Goal: Information Seeking & Learning: Learn about a topic

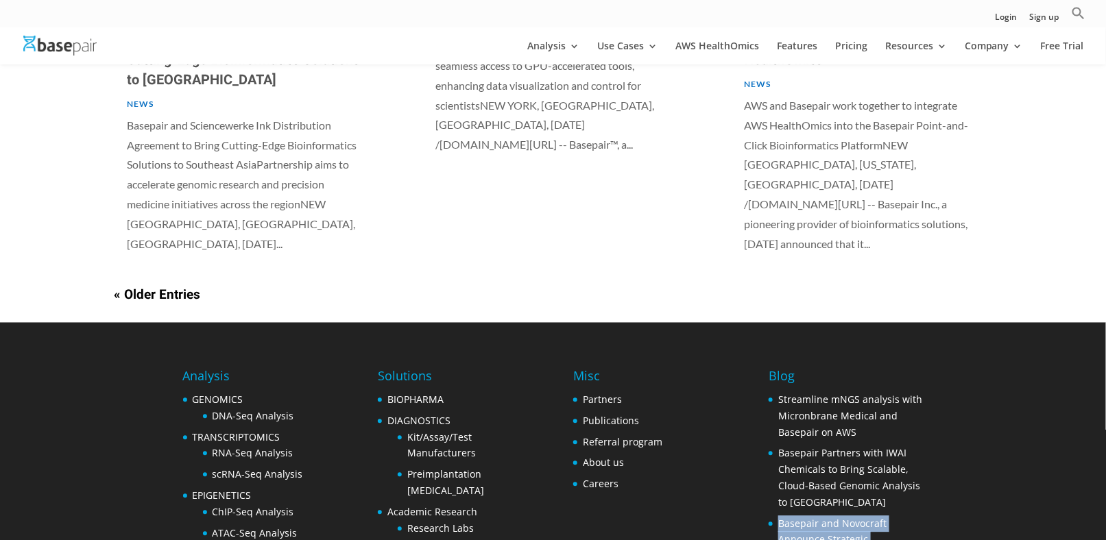
scroll to position [1253, 0]
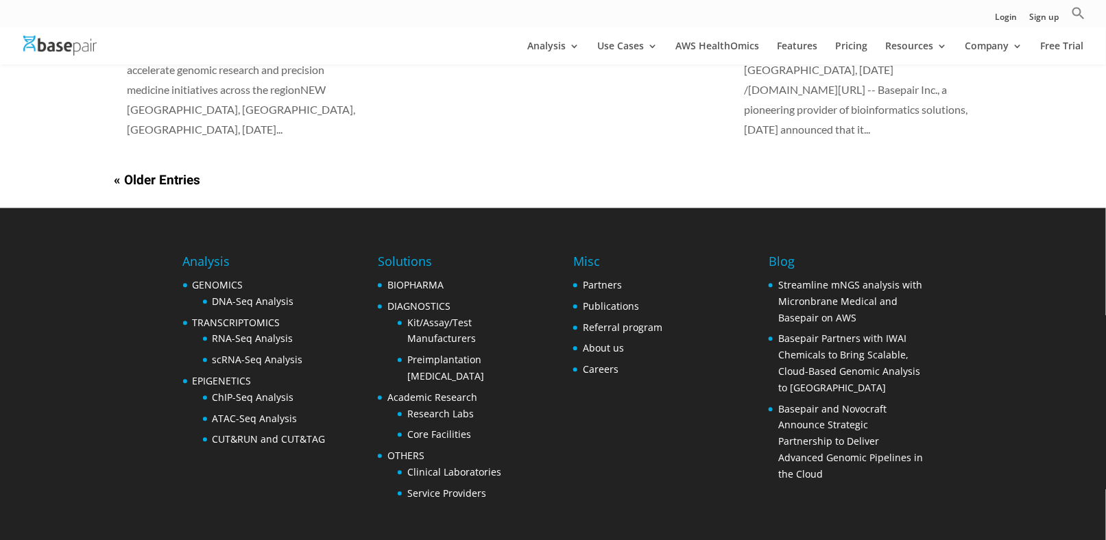
click at [646, 326] on div "Analysis GENOMICS DNA-Seq Analysis TRANSCRIPTOMICS RNA-Seq Analysis scRNA-Seq A…" at bounding box center [553, 377] width 740 height 339
click at [998, 121] on link "News" at bounding box center [1046, 121] width 137 height 27
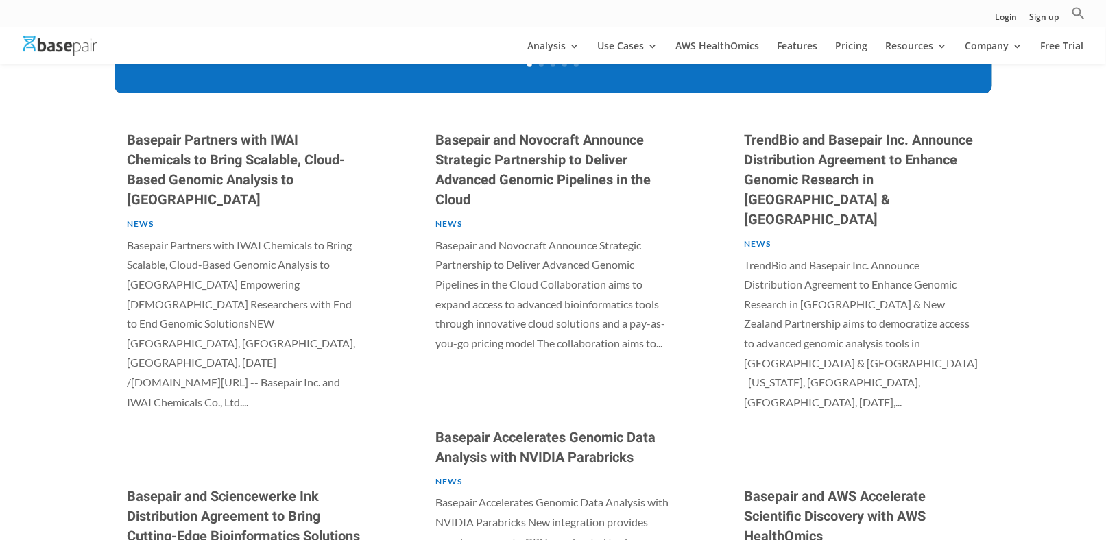
scroll to position [624, 0]
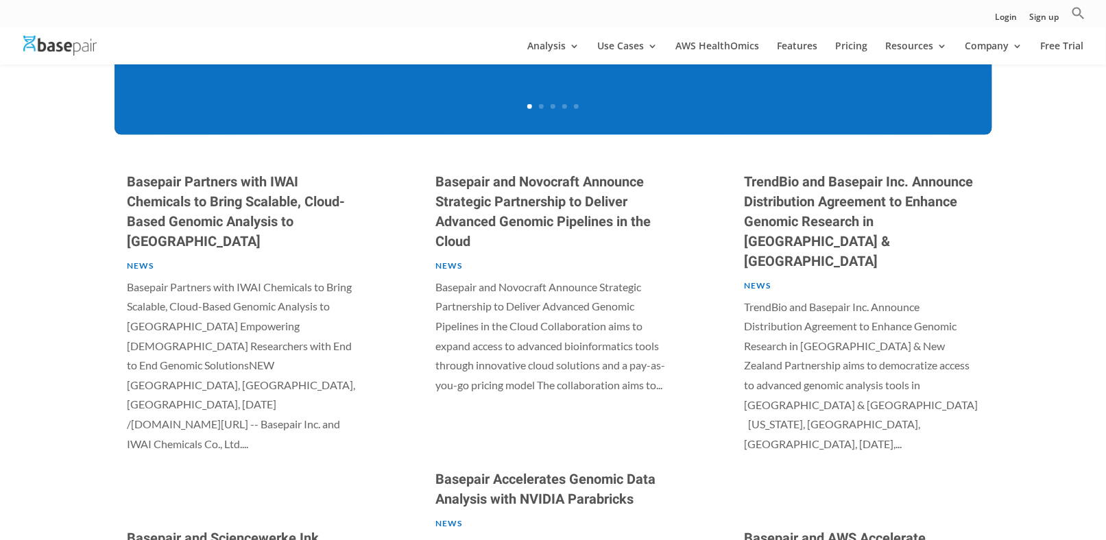
click at [144, 260] on link "News" at bounding box center [140, 265] width 27 height 10
click at [180, 217] on link "Basepair Partners with IWAI Chemicals to Bring Scalable, Cloud-Based Genomic An…" at bounding box center [236, 212] width 218 height 80
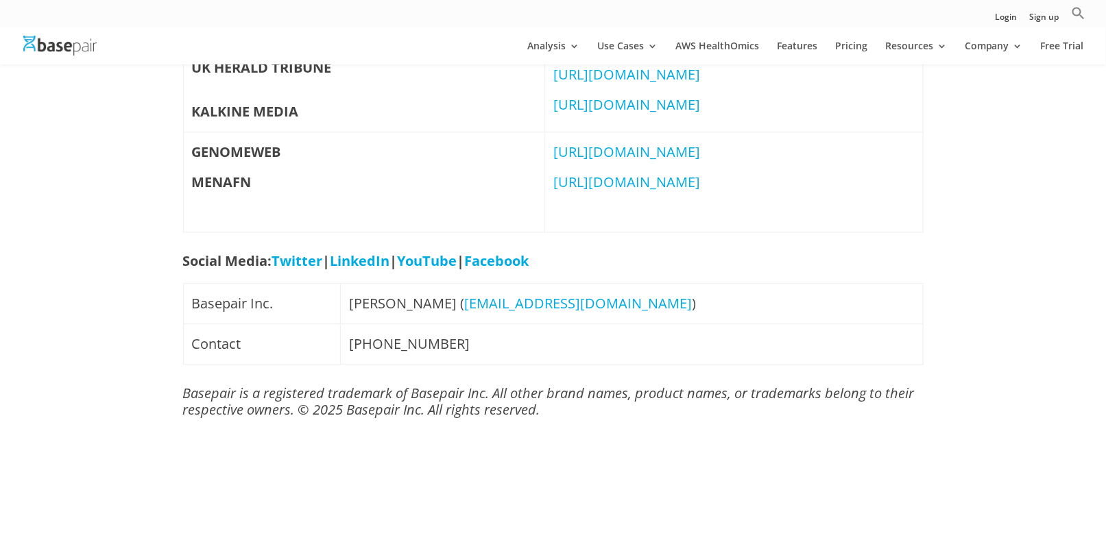
scroll to position [1234, 0]
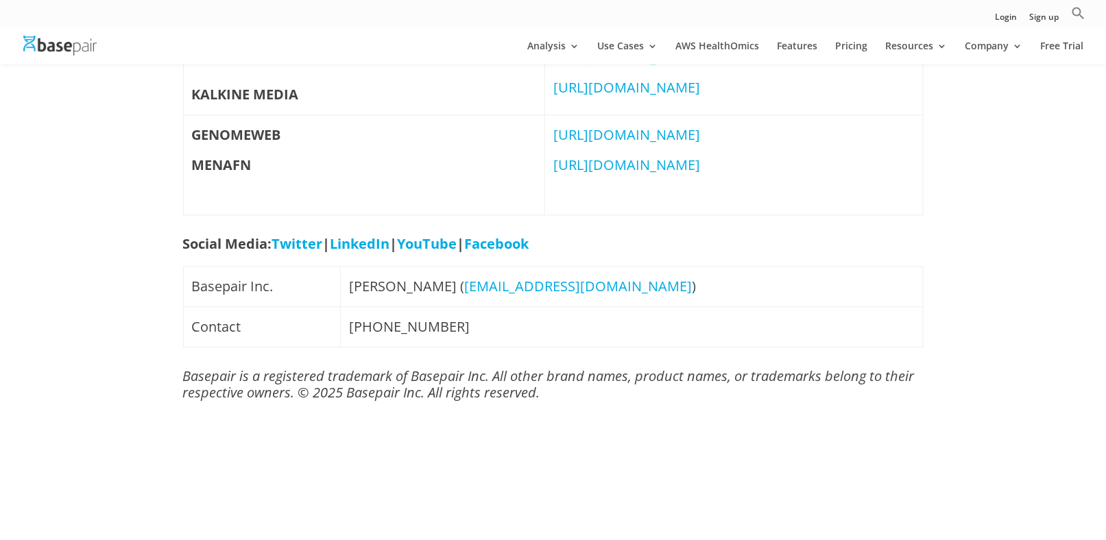
click at [529, 253] on link "Facebook" at bounding box center [497, 243] width 64 height 19
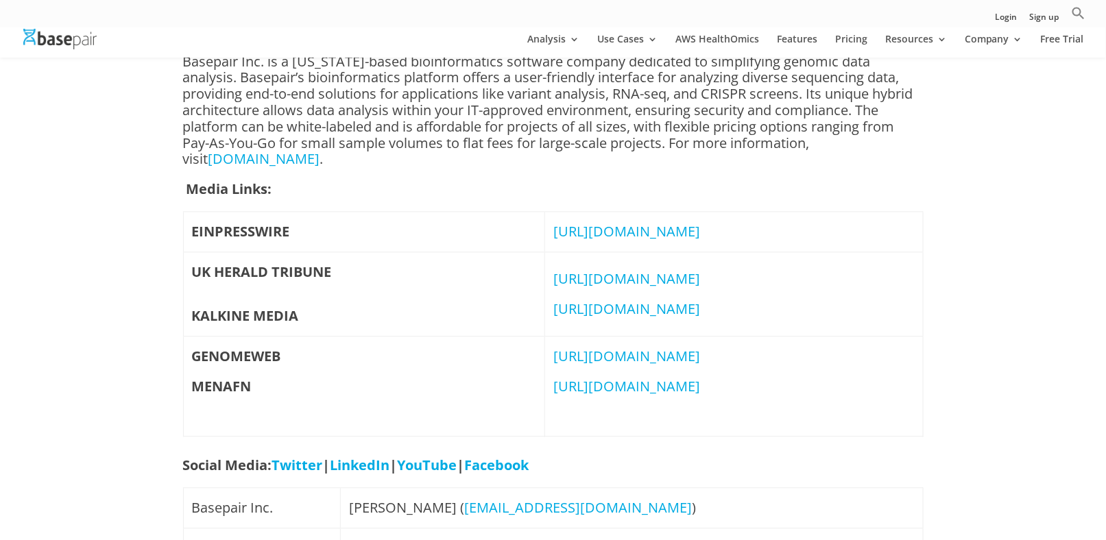
scroll to position [1218, 0]
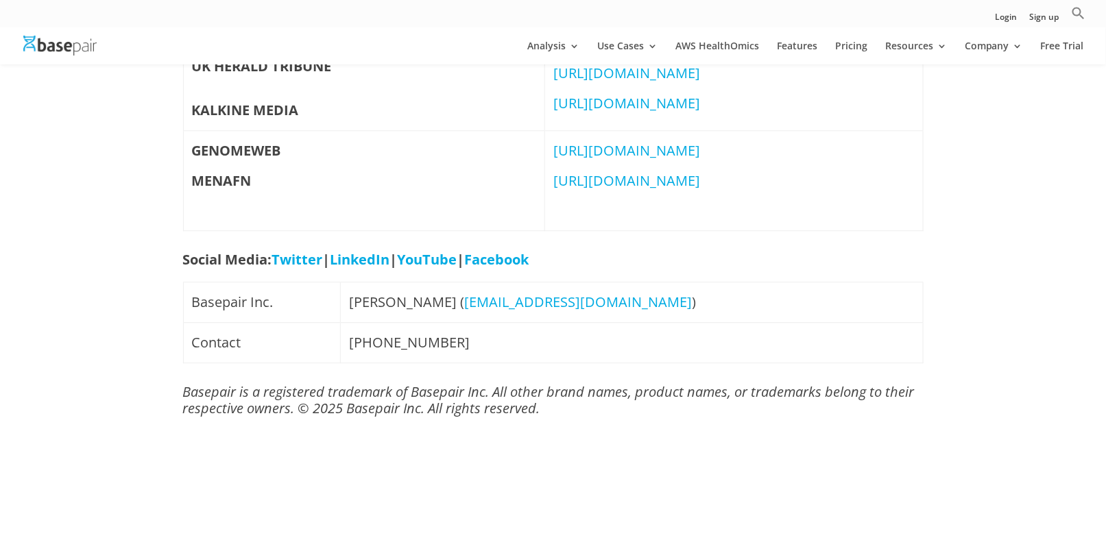
click at [457, 266] on link "YouTube" at bounding box center [428, 259] width 60 height 19
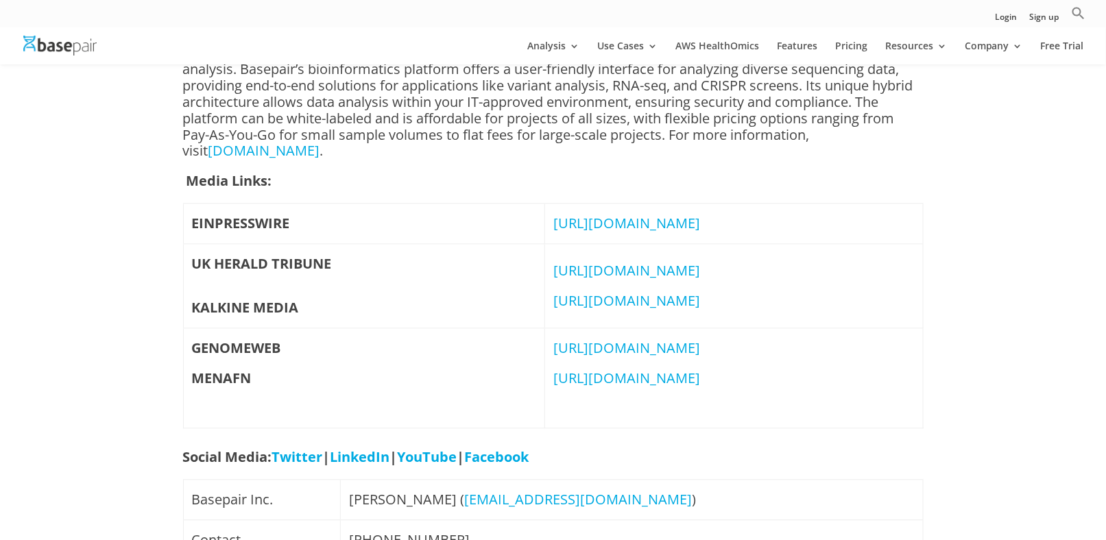
scroll to position [1218, 0]
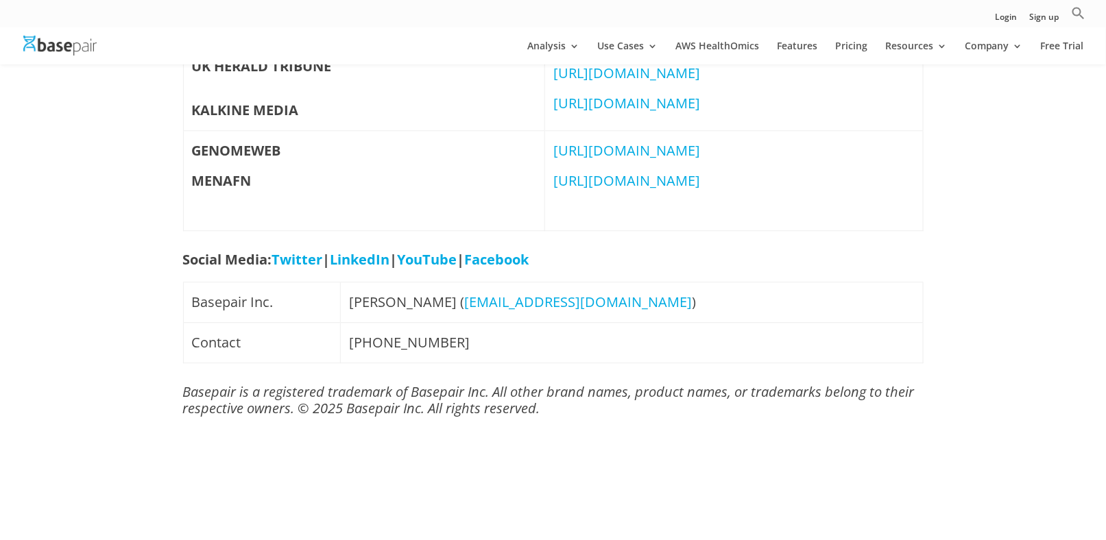
click at [346, 267] on link "LinkedIn" at bounding box center [360, 259] width 60 height 19
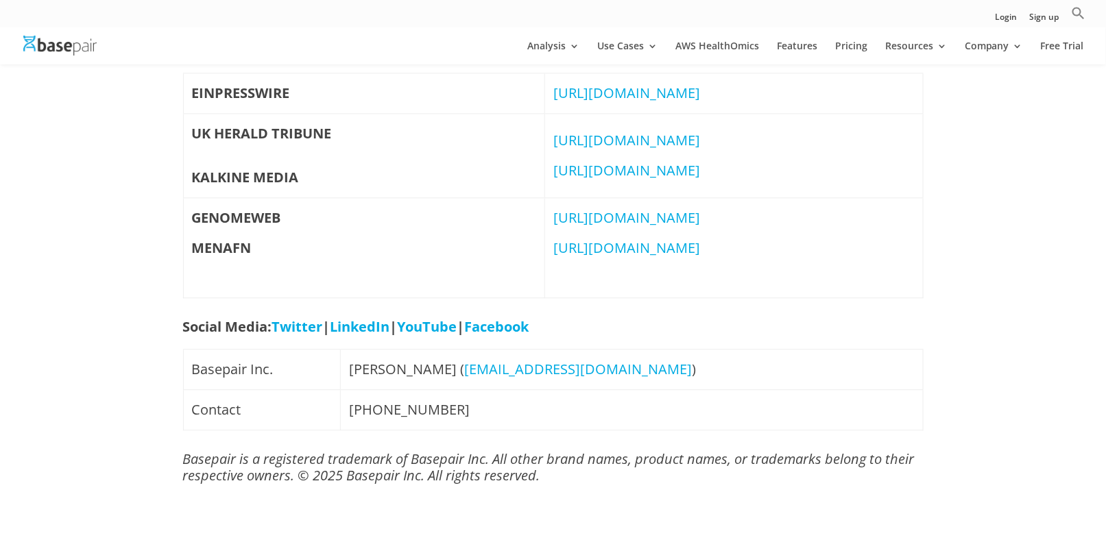
scroll to position [1158, 0]
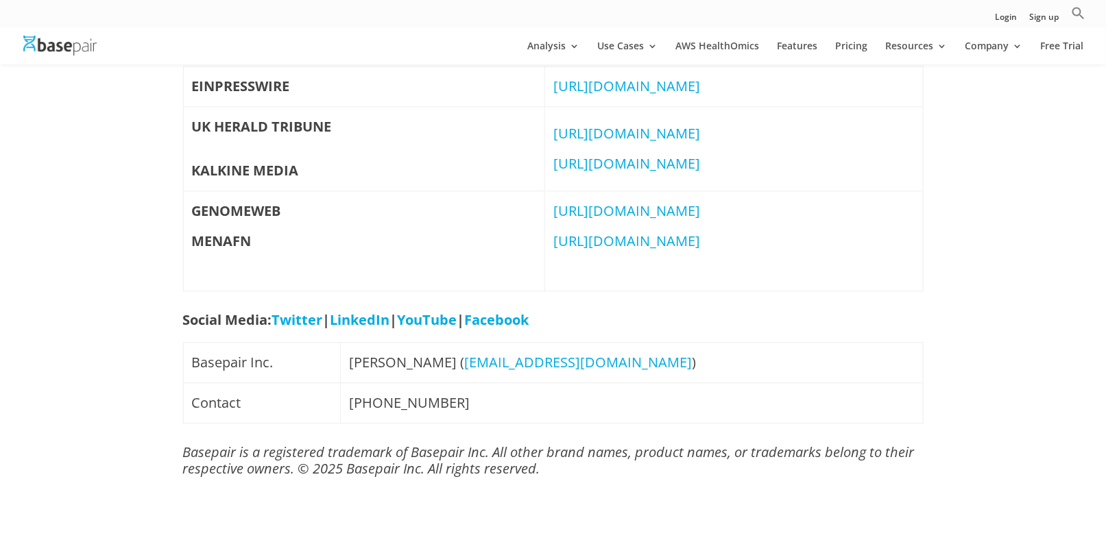
click at [296, 329] on link "Twitter" at bounding box center [297, 319] width 51 height 19
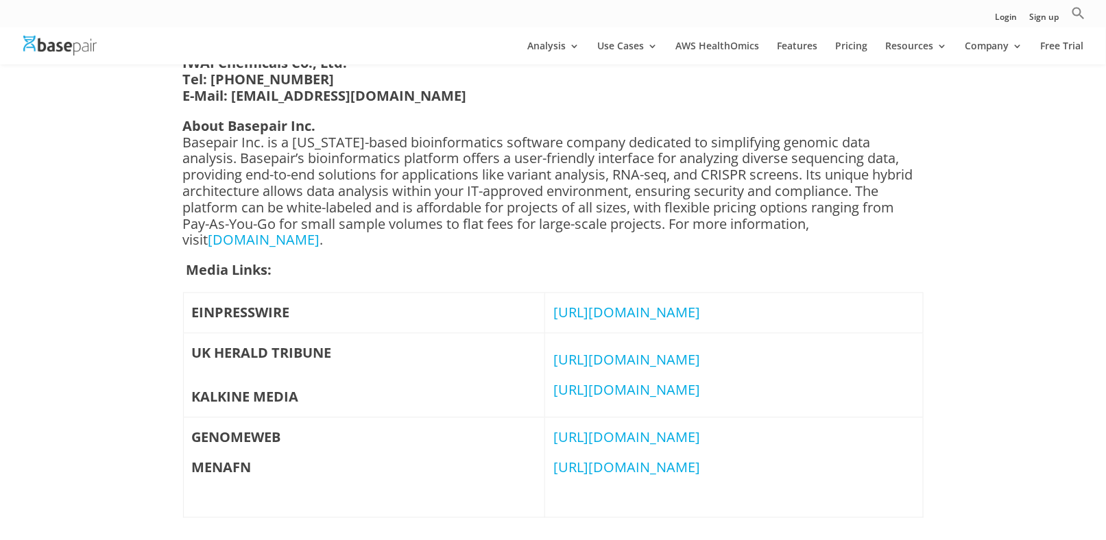
scroll to position [1158, 0]
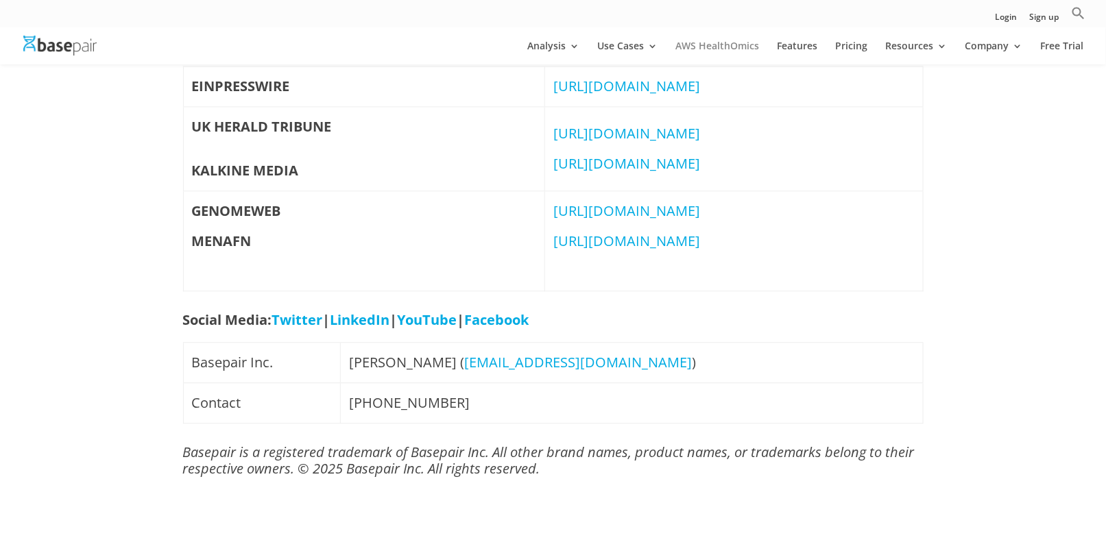
click at [701, 46] on link "AWS HealthOmics" at bounding box center [717, 52] width 84 height 23
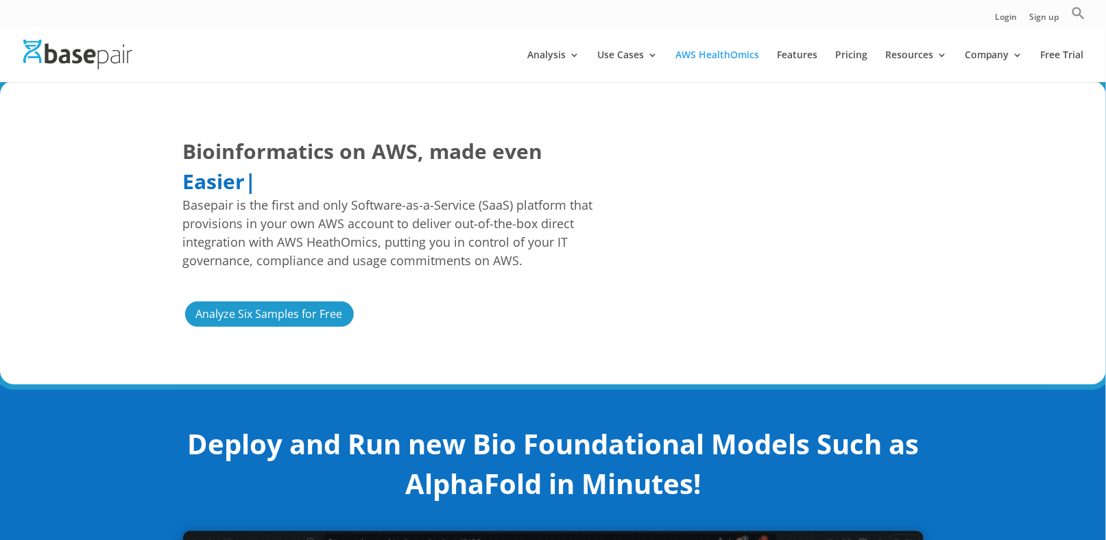
click at [78, 64] on img at bounding box center [77, 54] width 109 height 29
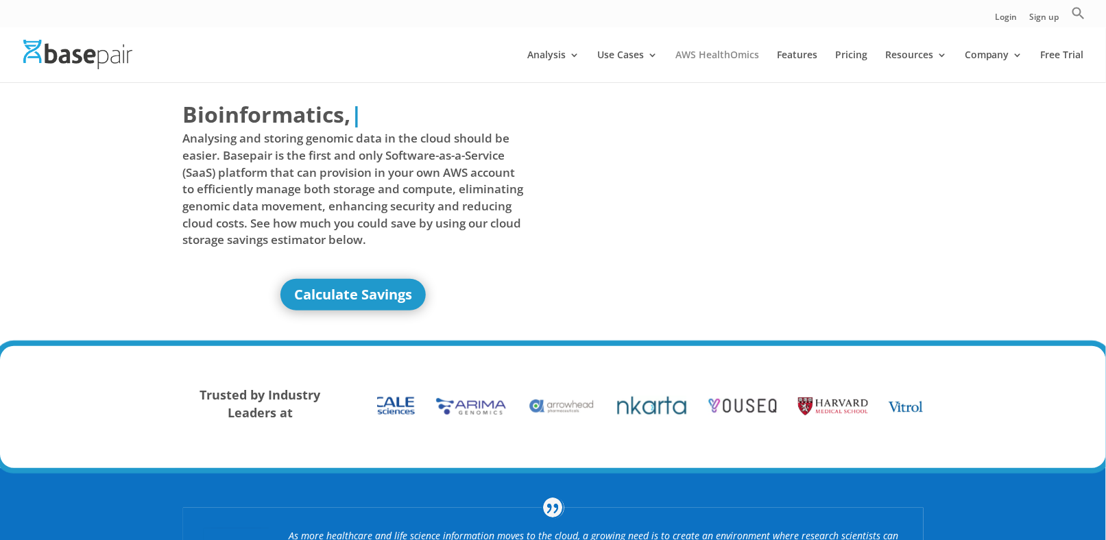
click at [693, 52] on link "AWS HealthOmics" at bounding box center [717, 66] width 84 height 32
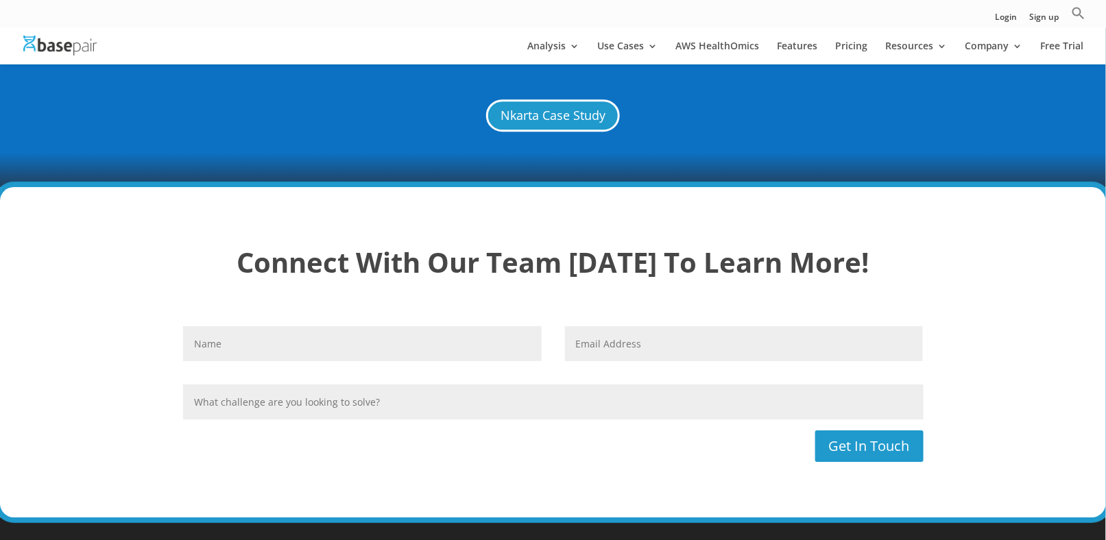
scroll to position [3495, 0]
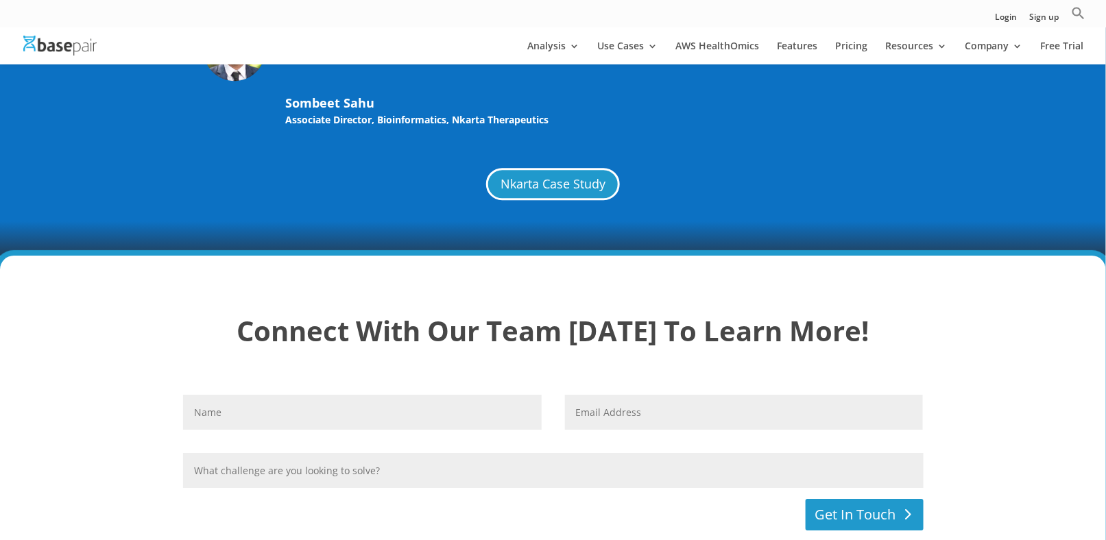
click at [867, 502] on button "Get In Touch" at bounding box center [864, 515] width 118 height 32
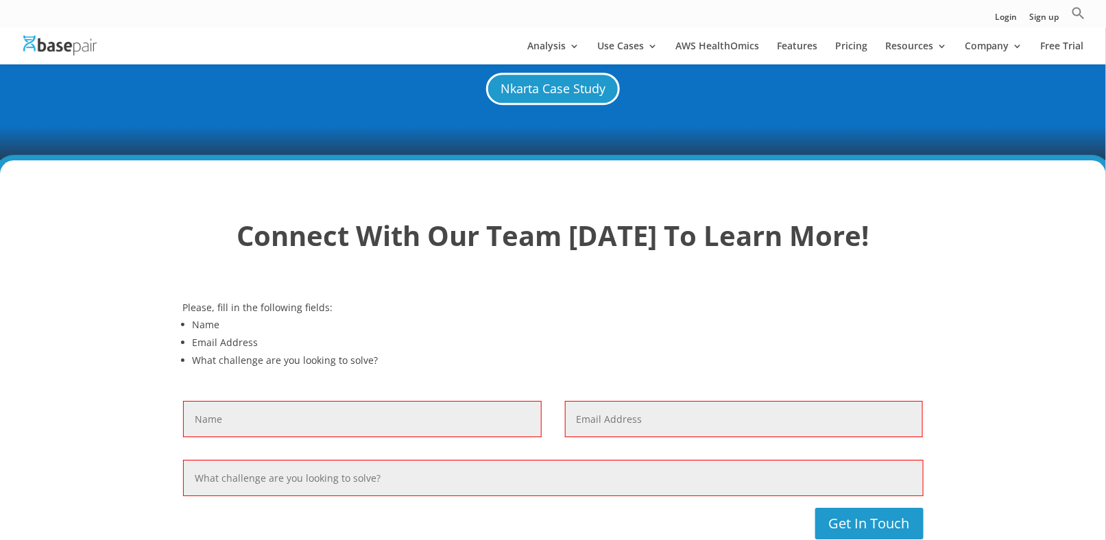
scroll to position [3769, 0]
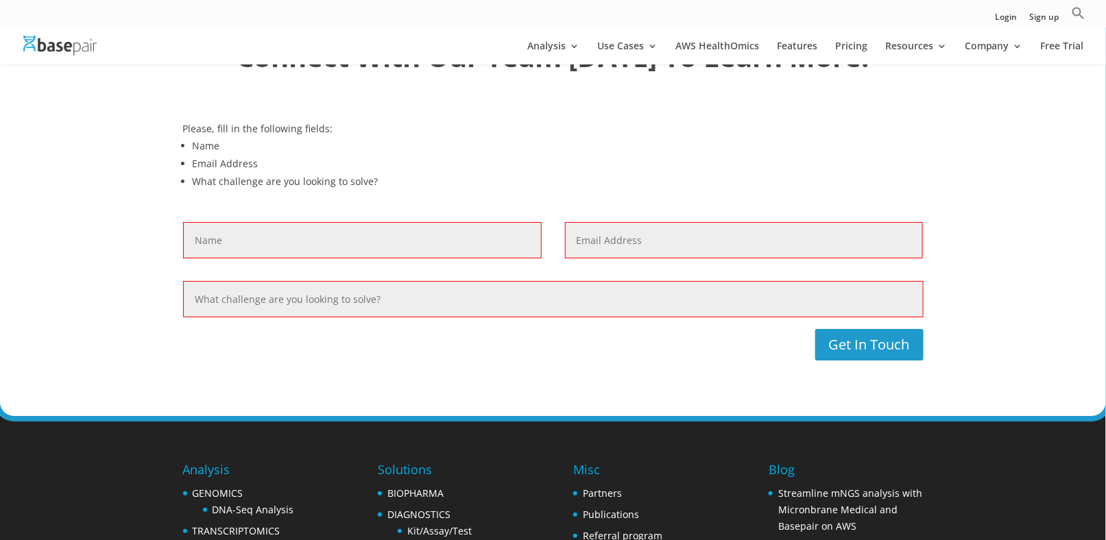
click at [219, 222] on input "Name" at bounding box center [362, 240] width 358 height 36
click at [547, 356] on div "Please, fill in the following fields: Name Email Address What challenge are you…" at bounding box center [553, 240] width 740 height 277
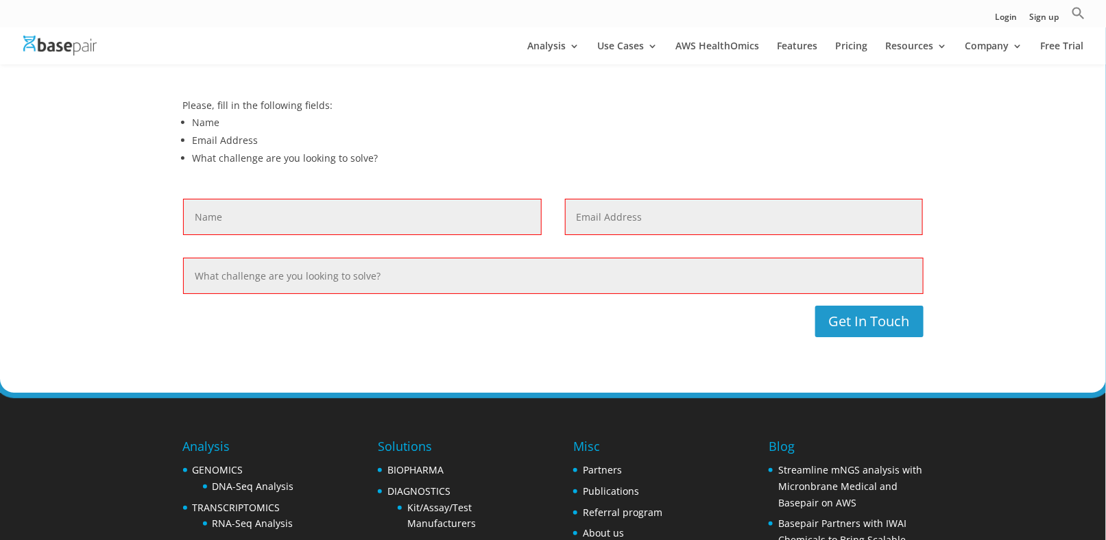
scroll to position [3701, 0]
